Goal: Find specific page/section: Find specific page/section

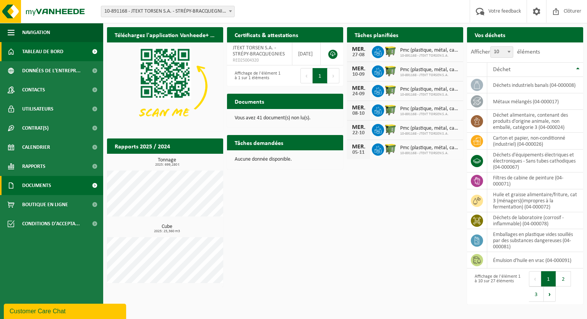
click at [41, 185] on span "Documents" at bounding box center [36, 185] width 29 height 19
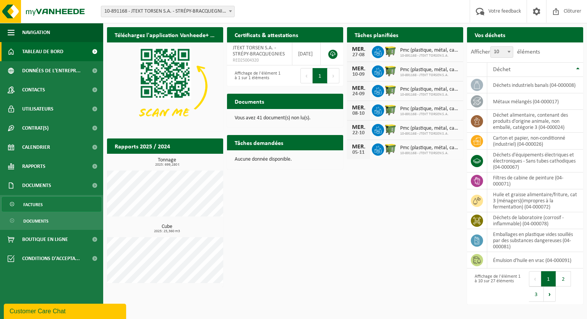
click at [38, 206] on span "Factures" at bounding box center [33, 204] width 20 height 15
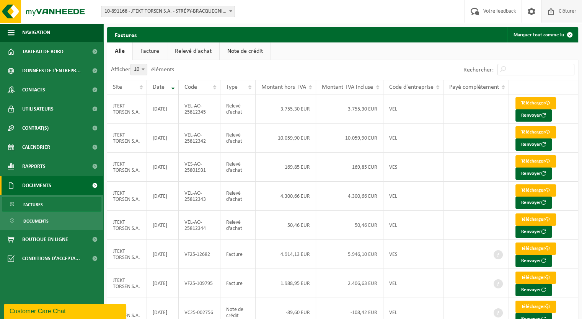
click at [564, 12] on span "Clôturer" at bounding box center [566, 11] width 21 height 23
